Goal: Task Accomplishment & Management: Manage account settings

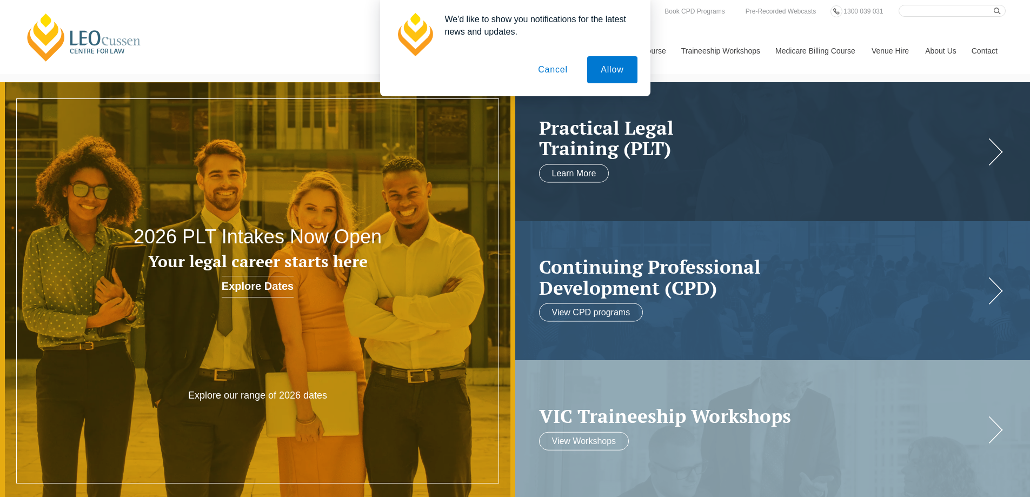
click at [540, 68] on button "Cancel" at bounding box center [553, 69] width 57 height 27
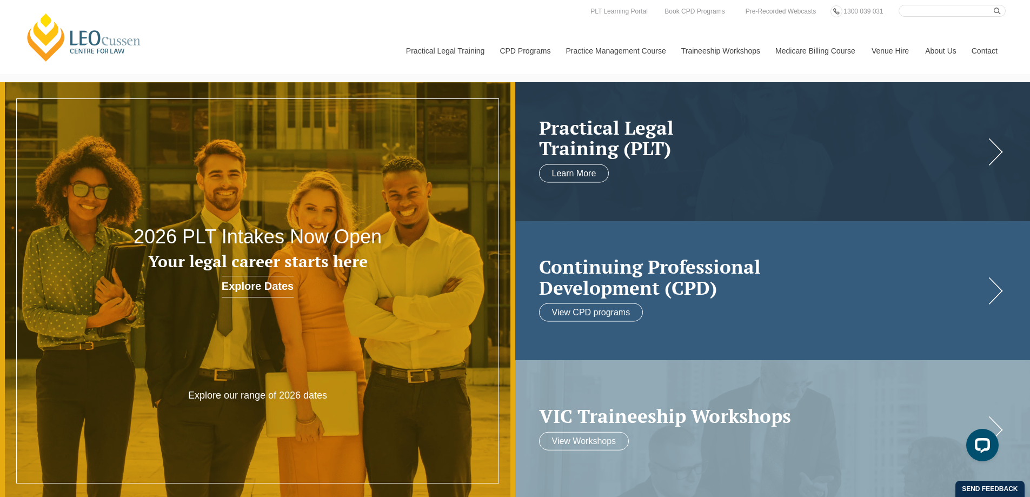
click at [595, 292] on h2 "Continuing Professional Development (CPD)" at bounding box center [762, 277] width 446 height 42
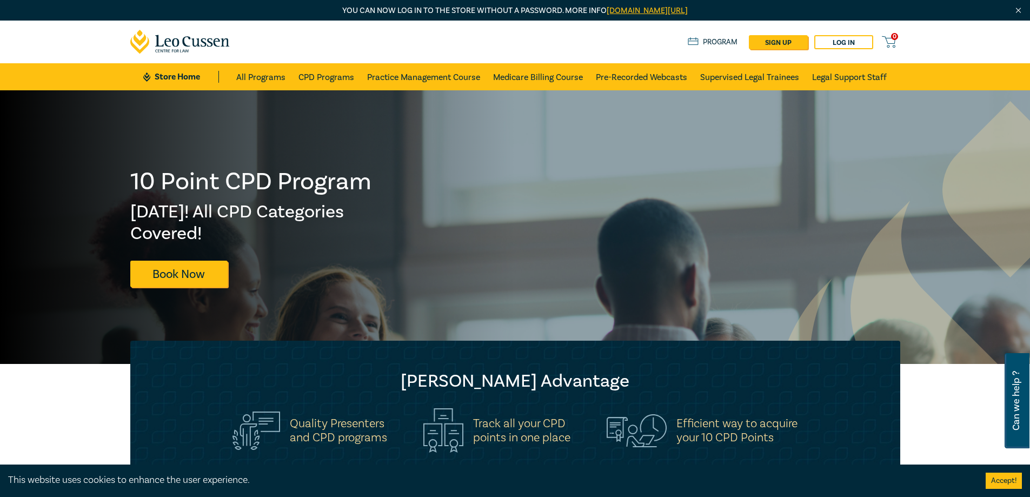
click at [1003, 476] on button "Accept!" at bounding box center [1004, 481] width 36 height 16
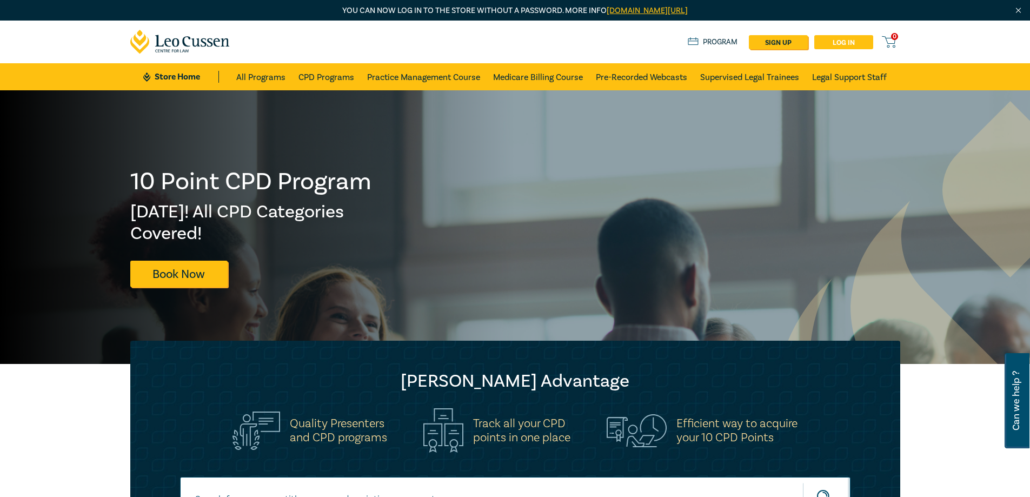
click at [846, 44] on link "Log in" at bounding box center [843, 42] width 59 height 14
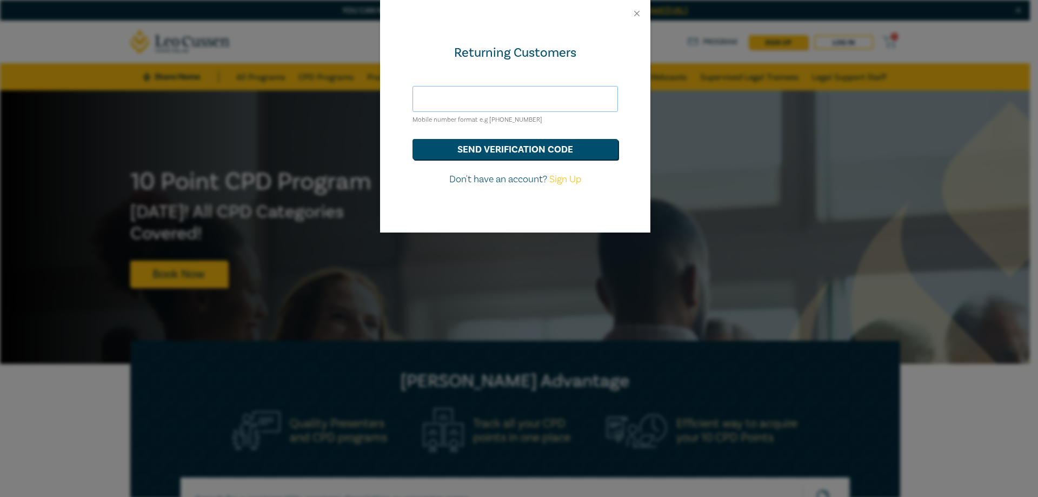
click at [511, 97] on input "text" at bounding box center [516, 99] width 206 height 26
type input "[PHONE_NUMBER]"
click at [438, 155] on button "send verification code" at bounding box center [516, 149] width 206 height 21
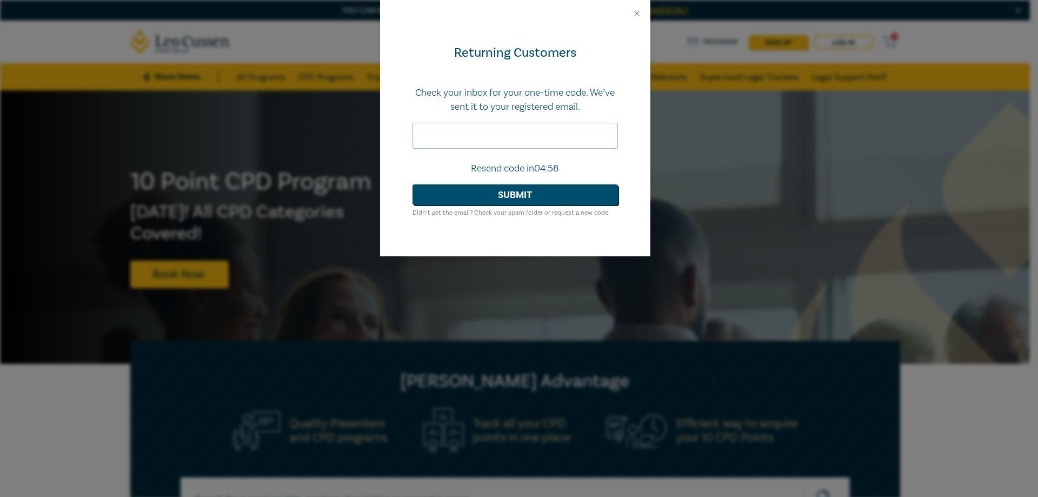
click at [483, 148] on input "text" at bounding box center [516, 136] width 206 height 26
click at [636, 10] on button "Close" at bounding box center [637, 14] width 10 height 10
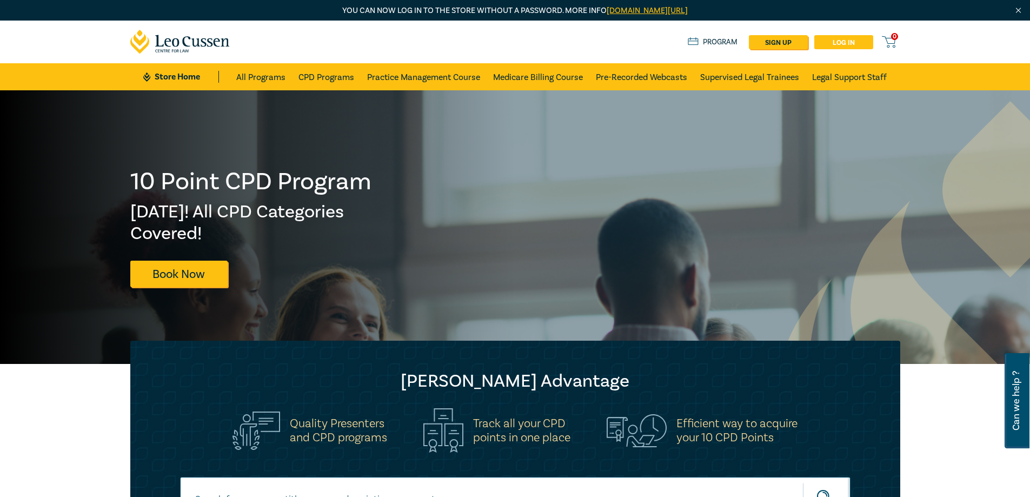
click at [839, 46] on link "Log in" at bounding box center [843, 42] width 59 height 14
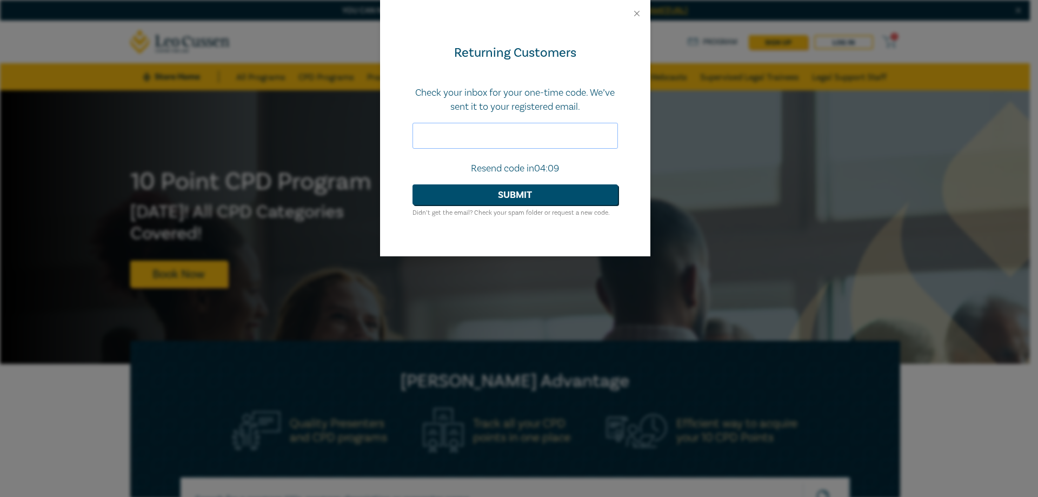
click at [536, 138] on input "text" at bounding box center [516, 136] width 206 height 26
click at [639, 9] on button "Close" at bounding box center [637, 14] width 10 height 10
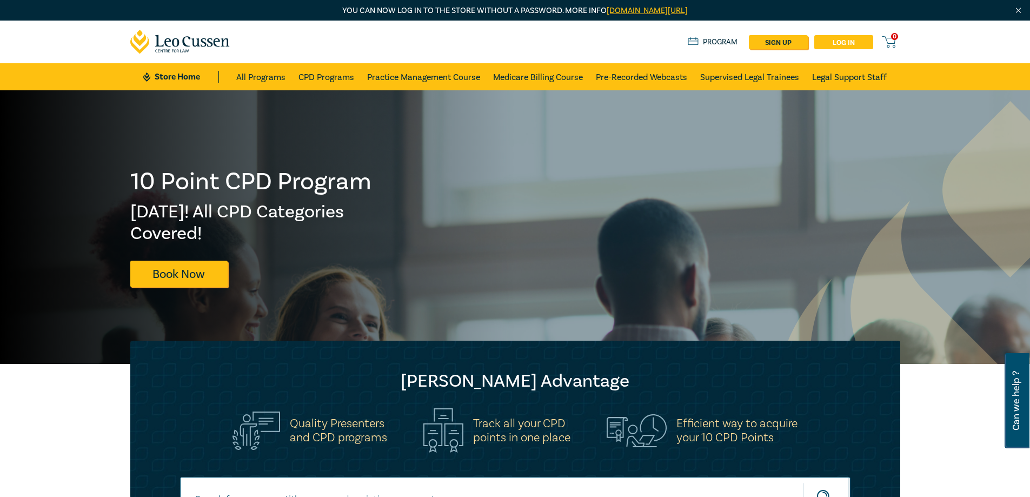
click at [854, 41] on link "Log in" at bounding box center [843, 42] width 59 height 14
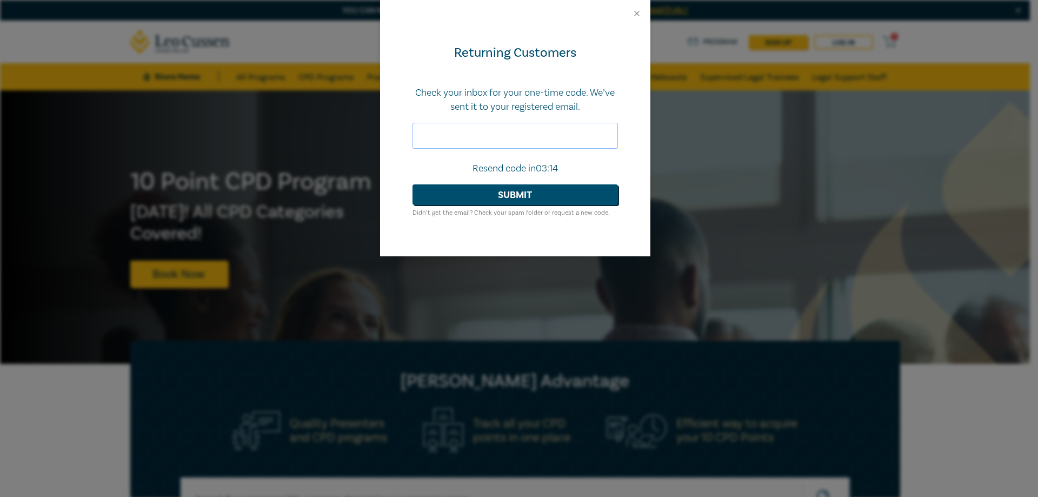
click at [519, 134] on input "text" at bounding box center [516, 136] width 206 height 26
click at [531, 188] on button "Submit" at bounding box center [516, 194] width 206 height 21
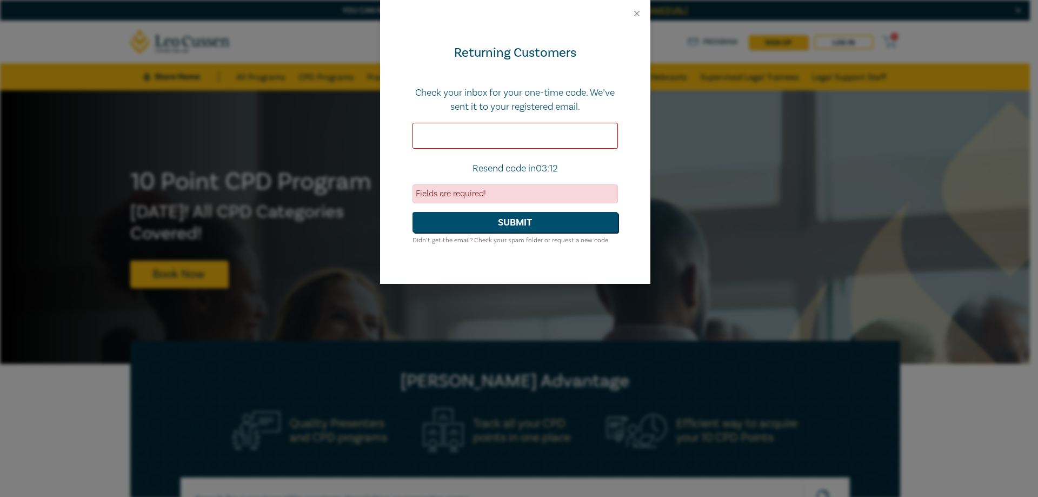
click at [527, 140] on input "text" at bounding box center [516, 136] width 206 height 26
